Goal: Task Accomplishment & Management: Manage account settings

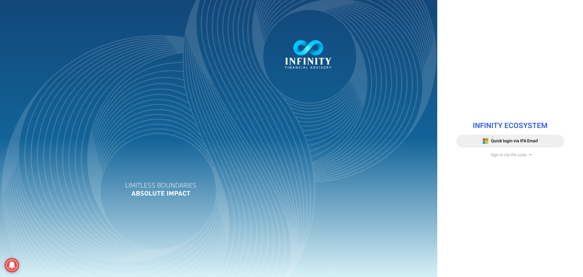
click at [511, 155] on span "Sign in via IFA code" at bounding box center [509, 155] width 36 height 6
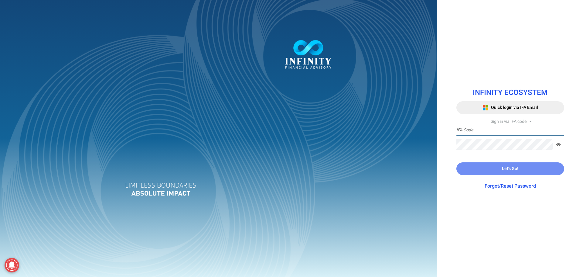
type input "IFA0083"
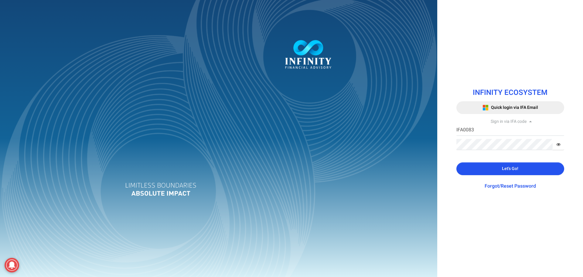
click at [510, 170] on span "Let's Go!" at bounding box center [510, 168] width 16 height 6
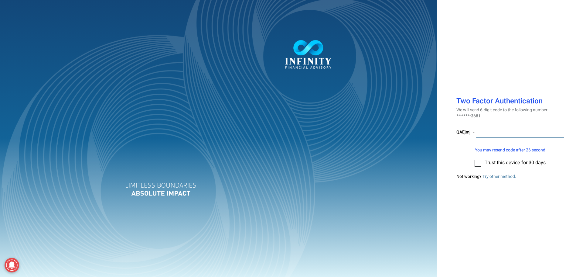
click at [497, 135] on input "number" at bounding box center [520, 132] width 88 height 11
type input "666065"
